Goal: Information Seeking & Learning: Learn about a topic

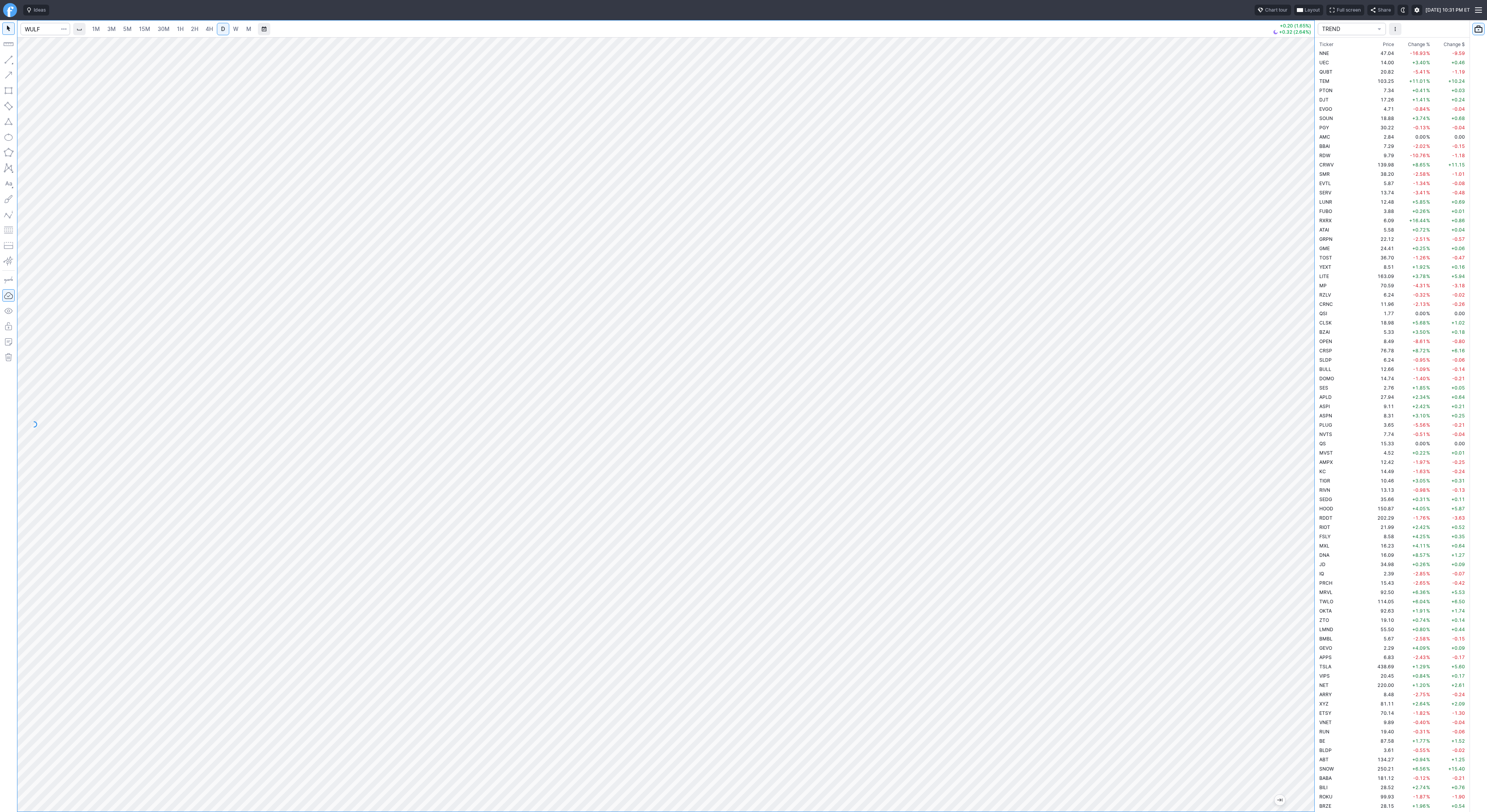
scroll to position [1133, 0]
click at [35, 32] on input "Search" at bounding box center [46, 29] width 50 height 12
type input "eth"
click at [76, 146] on span "ereum / USD" at bounding box center [73, 143] width 28 height 6
drag, startPoint x: 1309, startPoint y: 185, endPoint x: 1303, endPoint y: 203, distance: 19.0
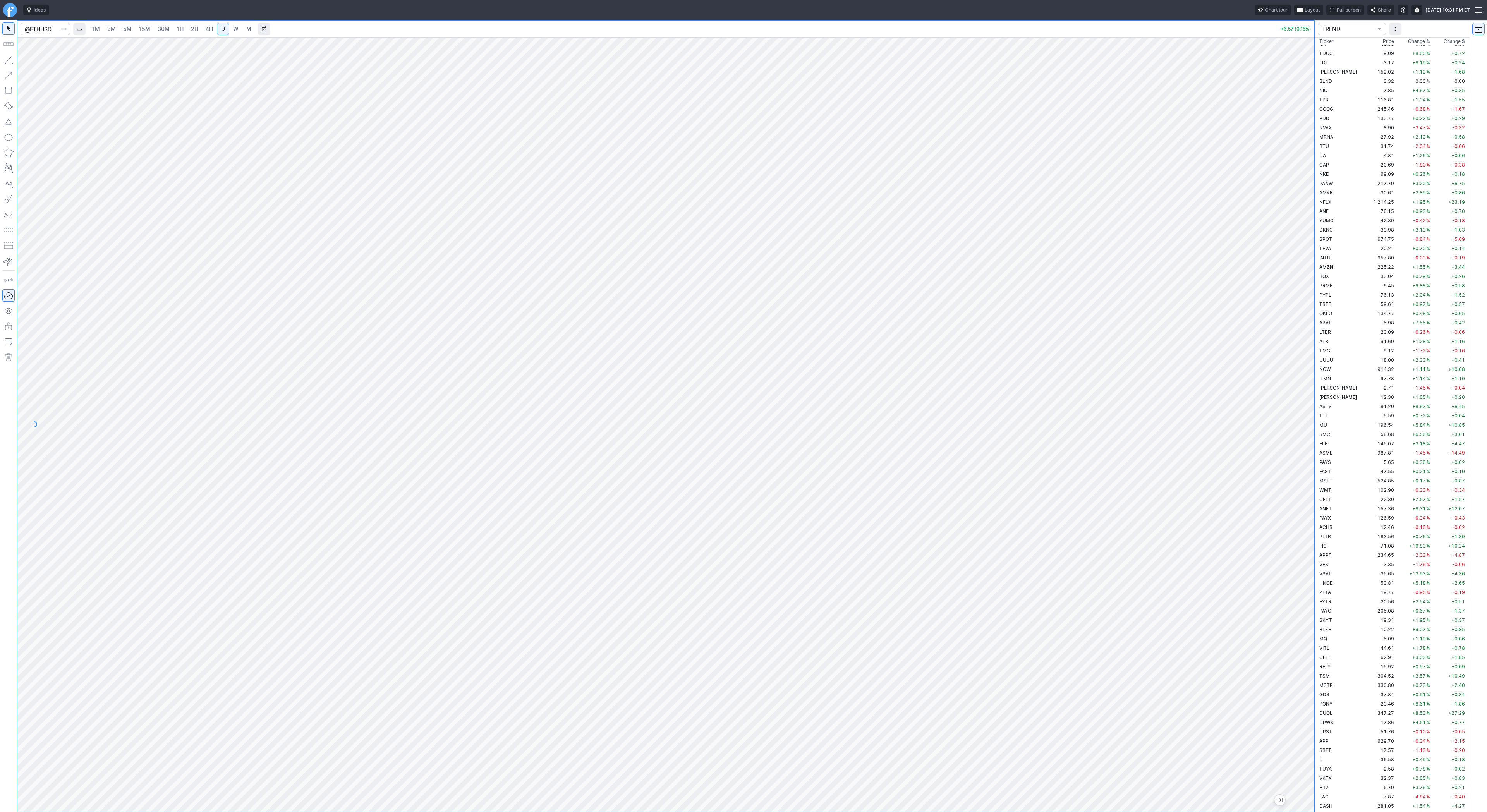
click at [1309, 205] on div at bounding box center [1306, 422] width 16 height 755
click at [203, 26] on link "4H" at bounding box center [209, 29] width 14 height 12
drag, startPoint x: 1310, startPoint y: 268, endPoint x: 1307, endPoint y: 439, distance: 171.0
click at [1308, 440] on div at bounding box center [1306, 422] width 16 height 755
click at [29, 59] on span "Line" at bounding box center [45, 61] width 31 height 8
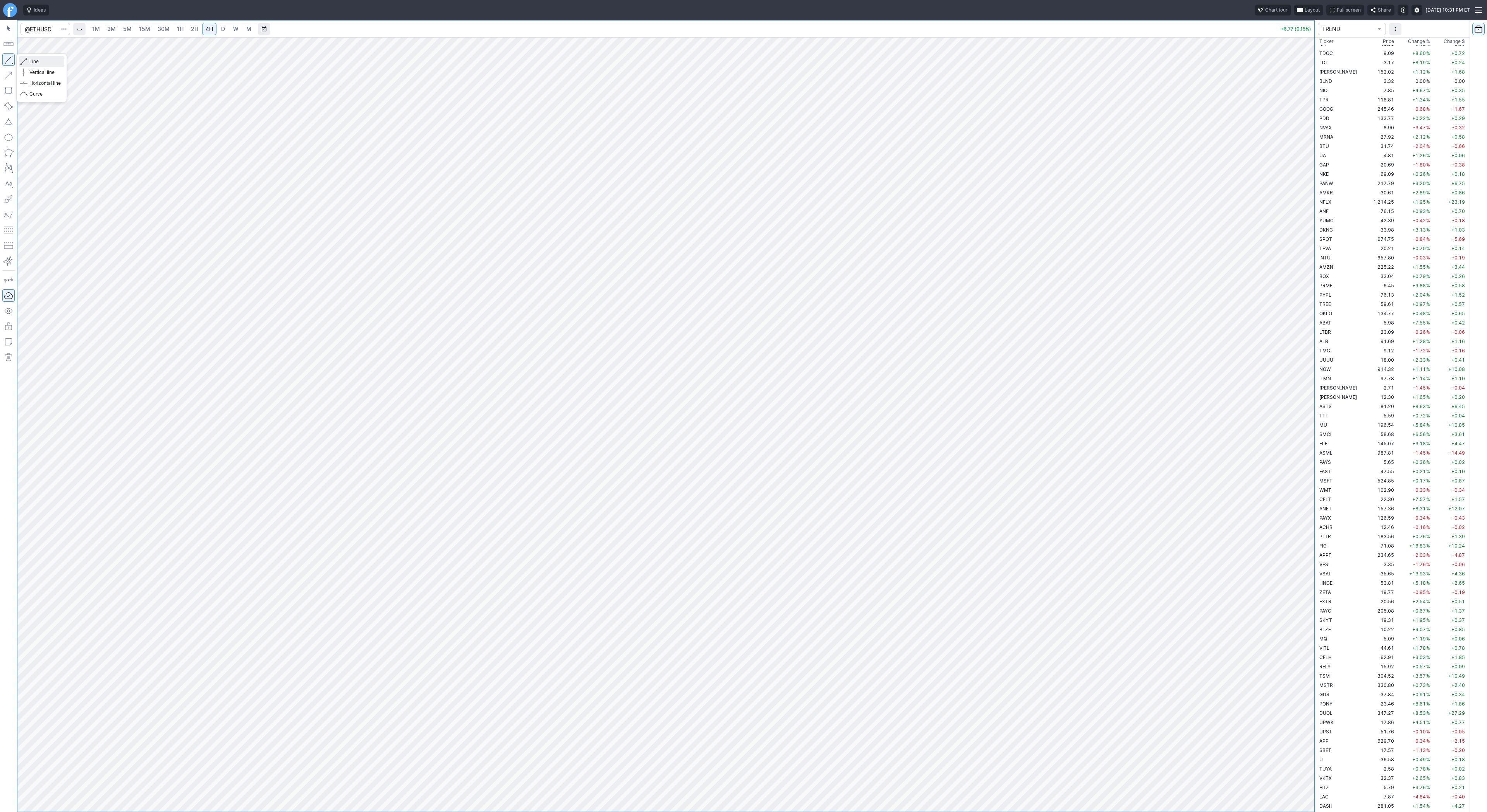
click at [33, 61] on span "Line" at bounding box center [45, 61] width 31 height 8
click at [36, 59] on span "Line" at bounding box center [45, 61] width 31 height 8
click at [34, 63] on span "Line" at bounding box center [45, 61] width 31 height 8
click at [40, 60] on span "Line" at bounding box center [45, 61] width 31 height 8
click at [121, 27] on link "5M" at bounding box center [127, 29] width 16 height 12
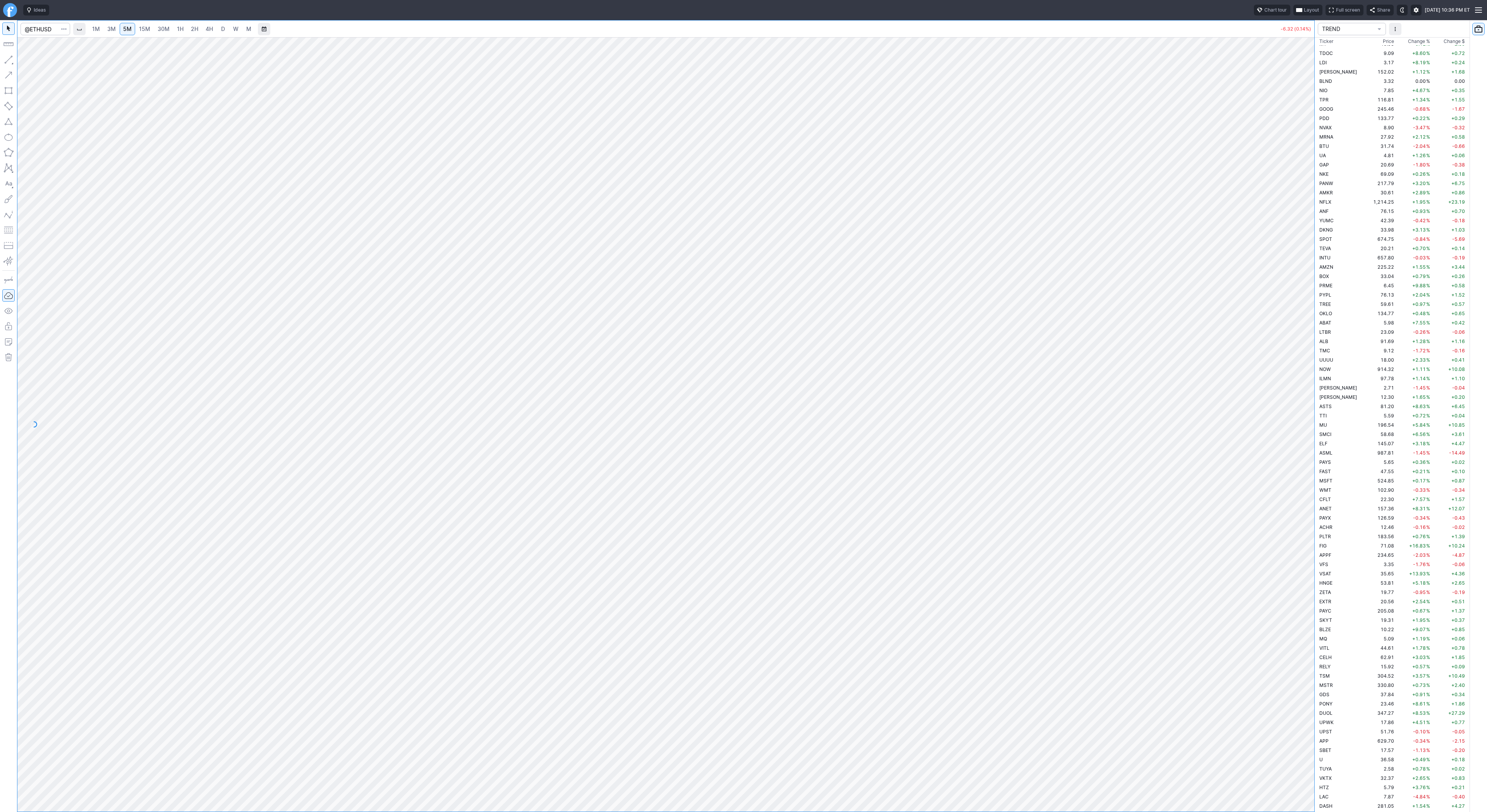
click at [107, 28] on span "3M" at bounding box center [111, 28] width 9 height 6
click at [141, 27] on span "15M" at bounding box center [144, 28] width 11 height 6
click at [7, 58] on button "button" at bounding box center [8, 59] width 12 height 12
click at [1113, 802] on div at bounding box center [664, 804] width 1268 height 8
drag, startPoint x: 1318, startPoint y: 420, endPoint x: 1331, endPoint y: 524, distance: 104.8
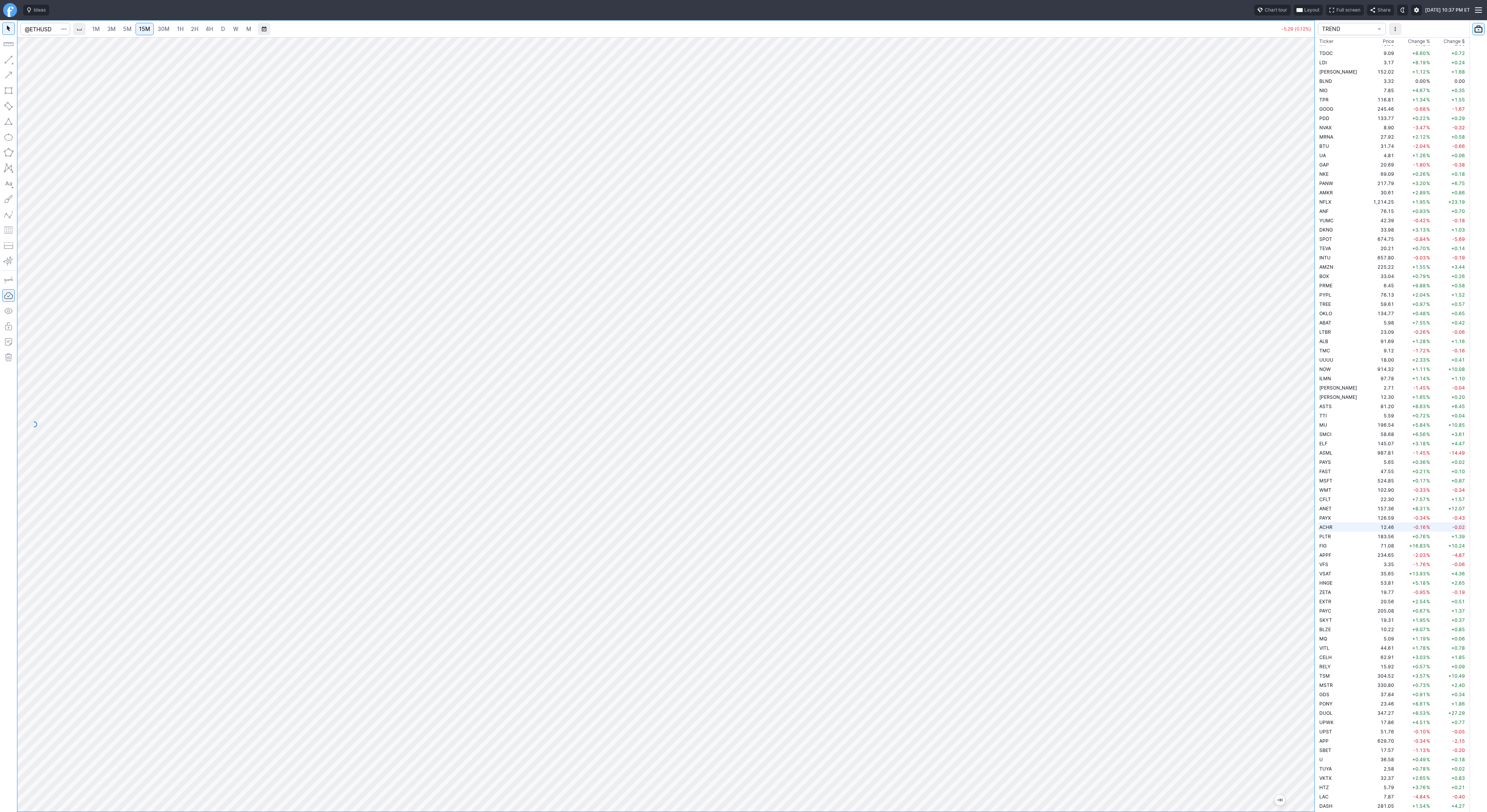
click at [1331, 524] on div "1M 3M 5M 15M 30M 1H 2H 4H D W M -5.29 (0.12%) TREND Ticker Price Chg.% Change %…" at bounding box center [744, 416] width 1487 height 792
click at [54, 61] on span "Line" at bounding box center [45, 61] width 31 height 8
click at [48, 59] on span "Line" at bounding box center [45, 61] width 31 height 8
click at [36, 59] on span "Line" at bounding box center [45, 61] width 31 height 8
drag, startPoint x: 1309, startPoint y: 512, endPoint x: 1310, endPoint y: 484, distance: 28.0
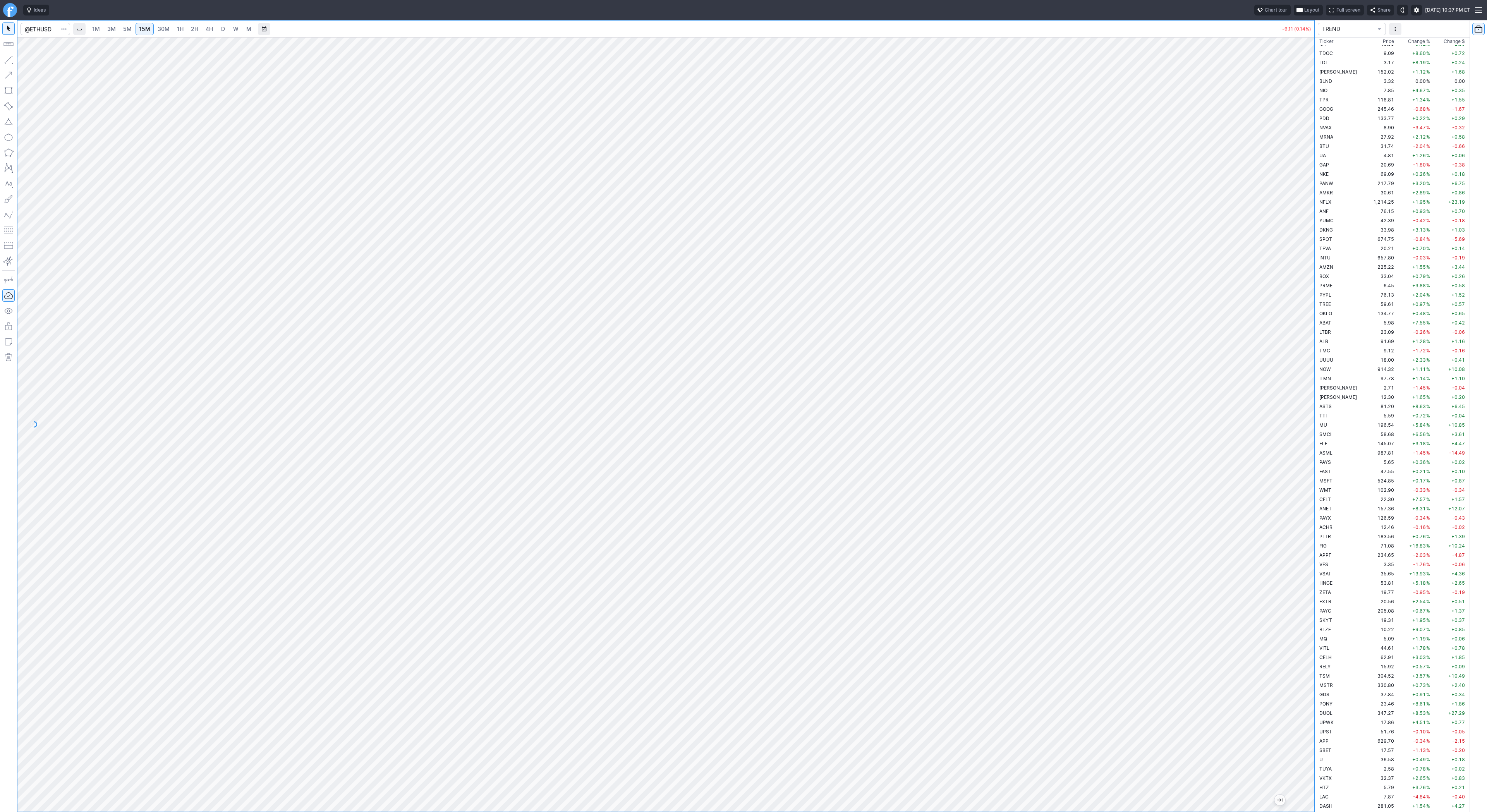
click at [1310, 484] on div at bounding box center [1306, 422] width 16 height 755
click at [39, 59] on span "Line" at bounding box center [45, 61] width 31 height 8
click at [35, 60] on span "Line" at bounding box center [45, 61] width 31 height 8
click at [33, 60] on span "Line" at bounding box center [45, 61] width 31 height 8
drag, startPoint x: 1306, startPoint y: 512, endPoint x: 1317, endPoint y: 611, distance: 99.6
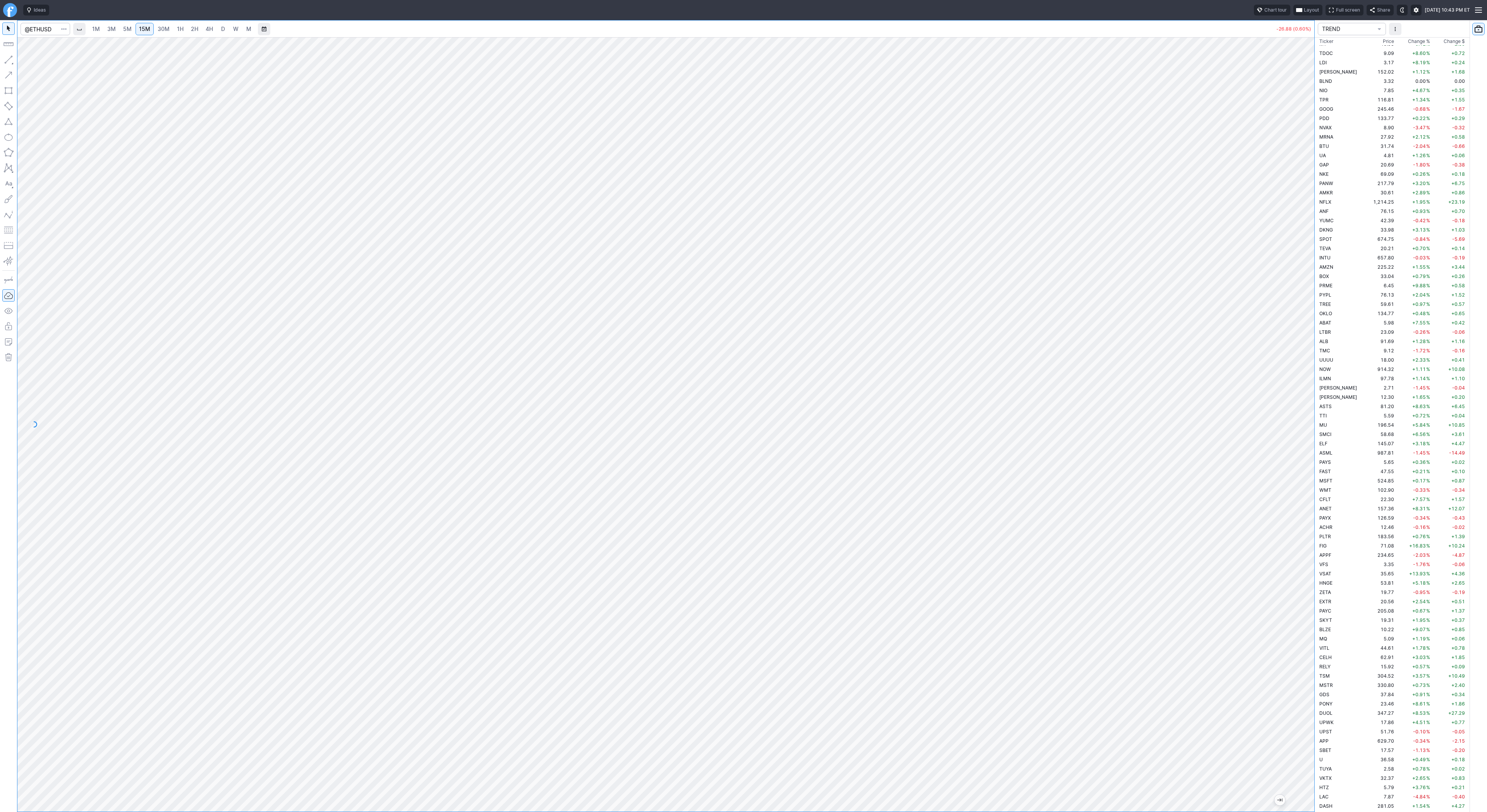
click at [1317, 611] on div "1M 3M 5M 15M 30M 1H 2H 4H D W M -26.88 (0.60%) TREND Ticker Price Chg.% Change …" at bounding box center [744, 416] width 1487 height 792
click at [44, 61] on span "Line" at bounding box center [45, 61] width 31 height 8
